Goal: Book appointment/travel/reservation

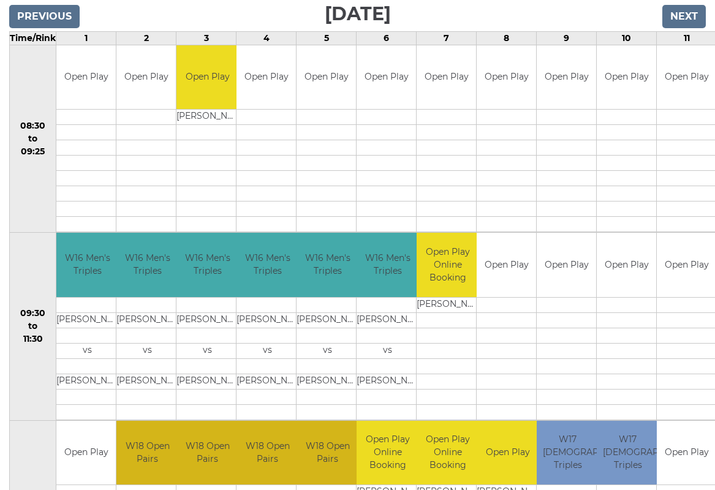
scroll to position [205, 3]
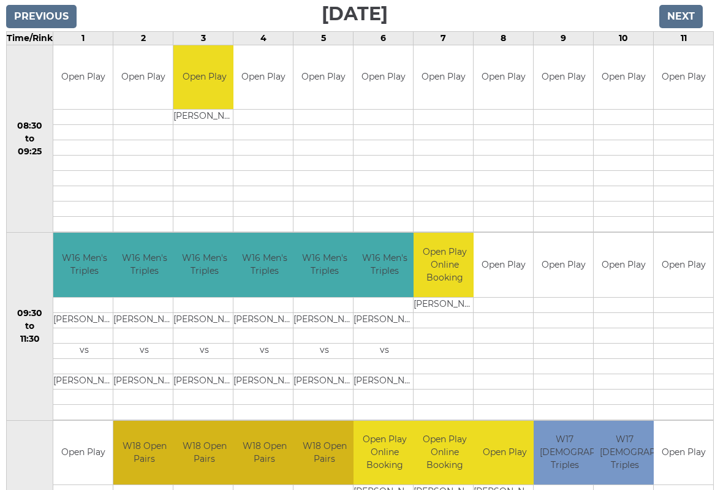
click at [465, 5] on input "Next" at bounding box center [682, 16] width 44 height 23
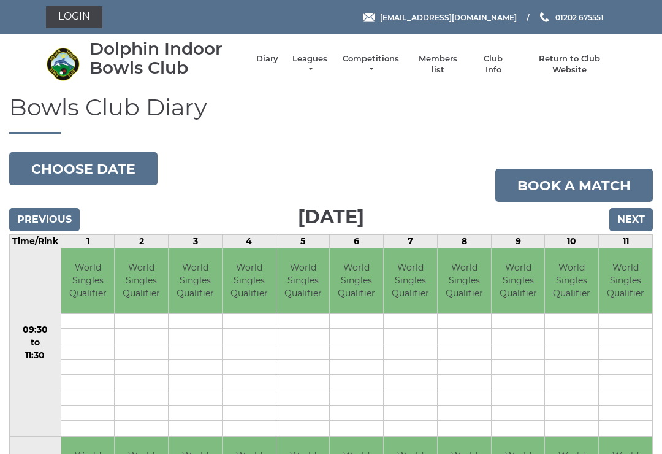
click at [635, 218] on input "Next" at bounding box center [631, 219] width 44 height 23
click at [639, 221] on input "Next" at bounding box center [631, 219] width 44 height 23
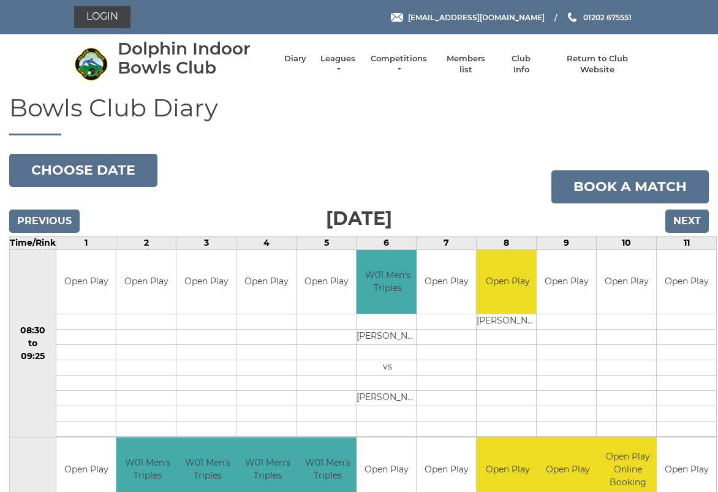
scroll to position [4, 0]
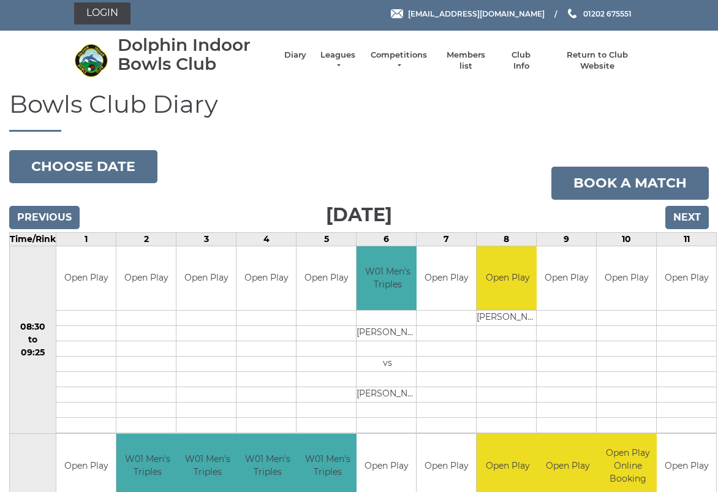
click at [686, 219] on input "Next" at bounding box center [688, 217] width 44 height 23
